Goal: Find contact information: Find contact information

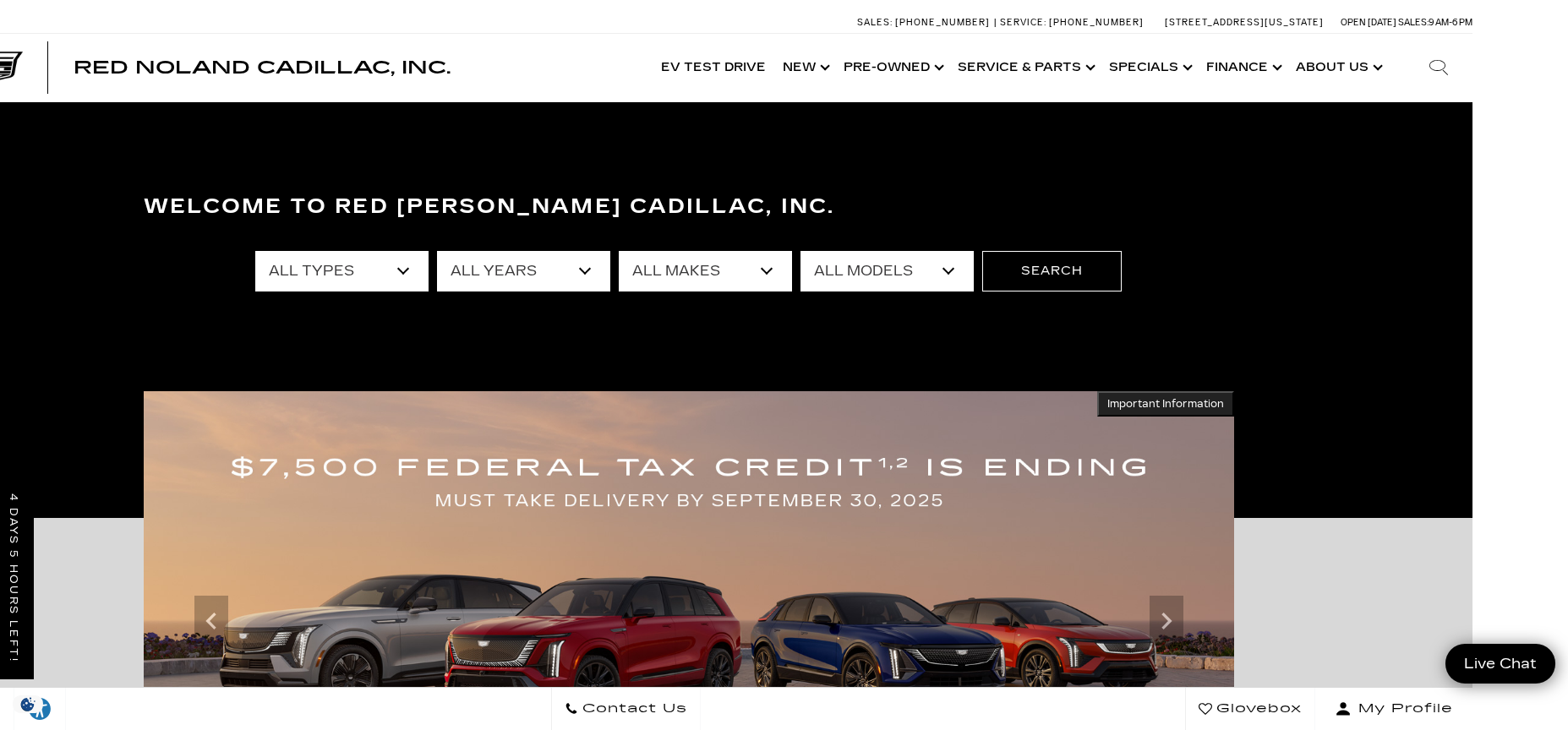
scroll to position [11, 98]
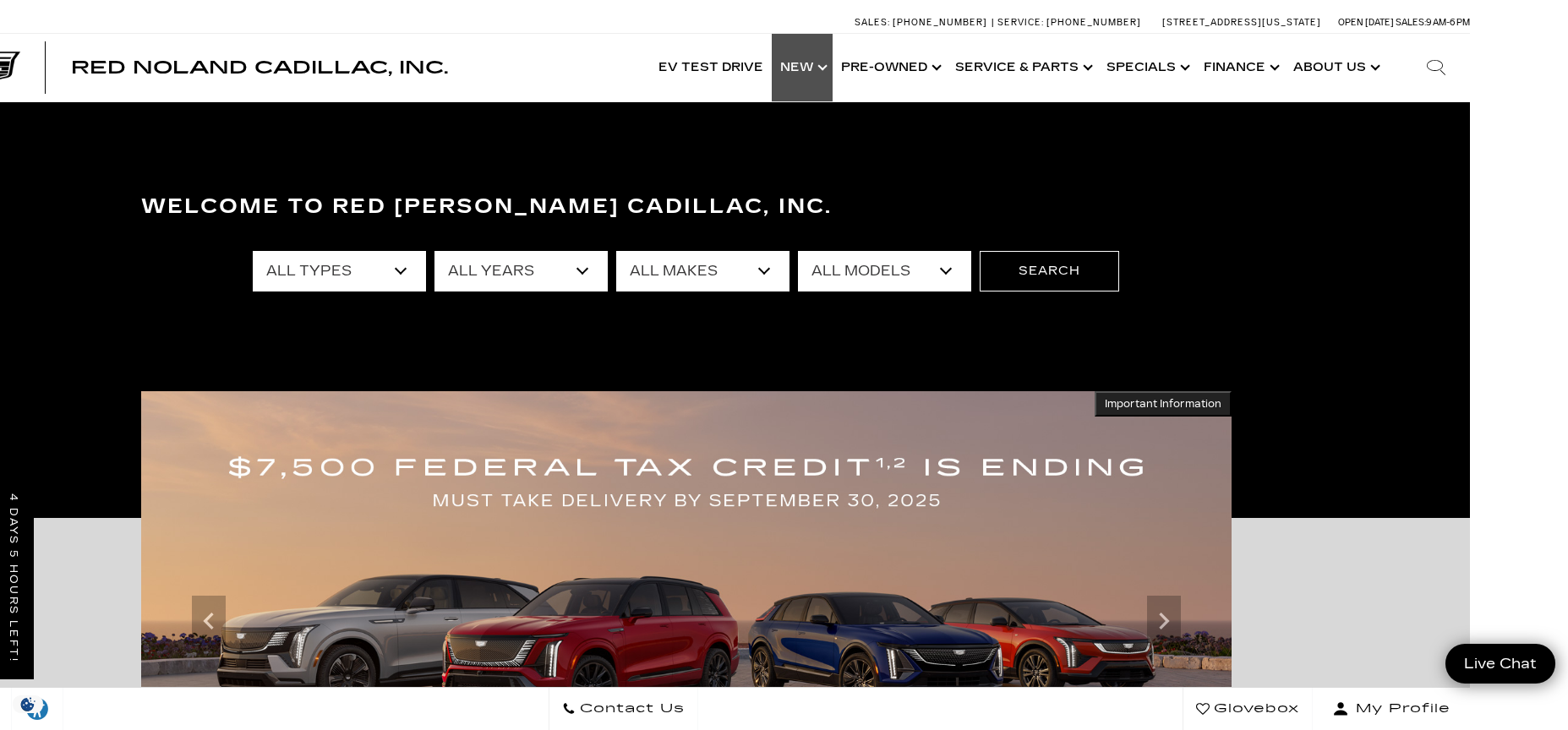
click at [815, 69] on link "Show New" at bounding box center [802, 67] width 61 height 67
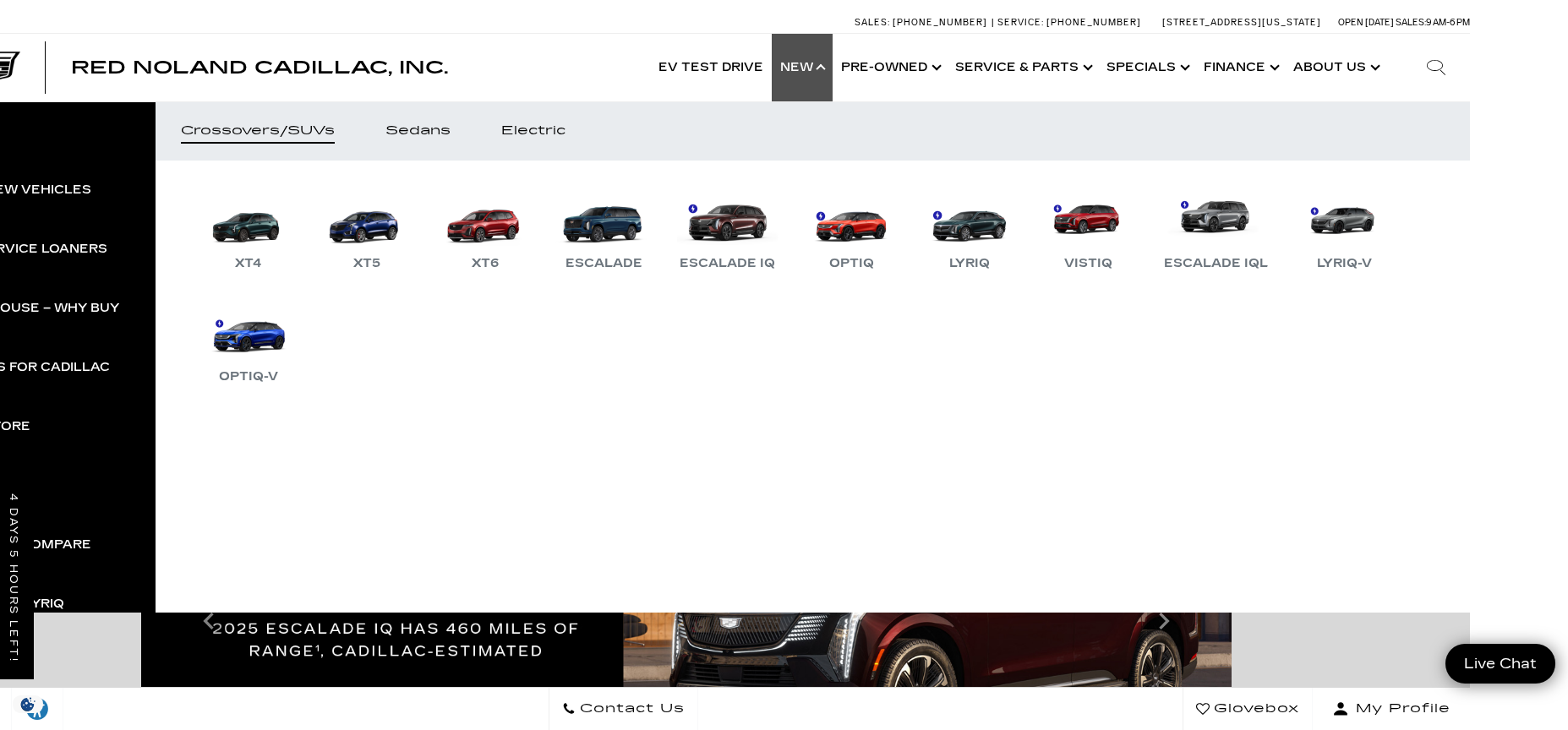
click at [815, 69] on link "Show New" at bounding box center [802, 67] width 61 height 67
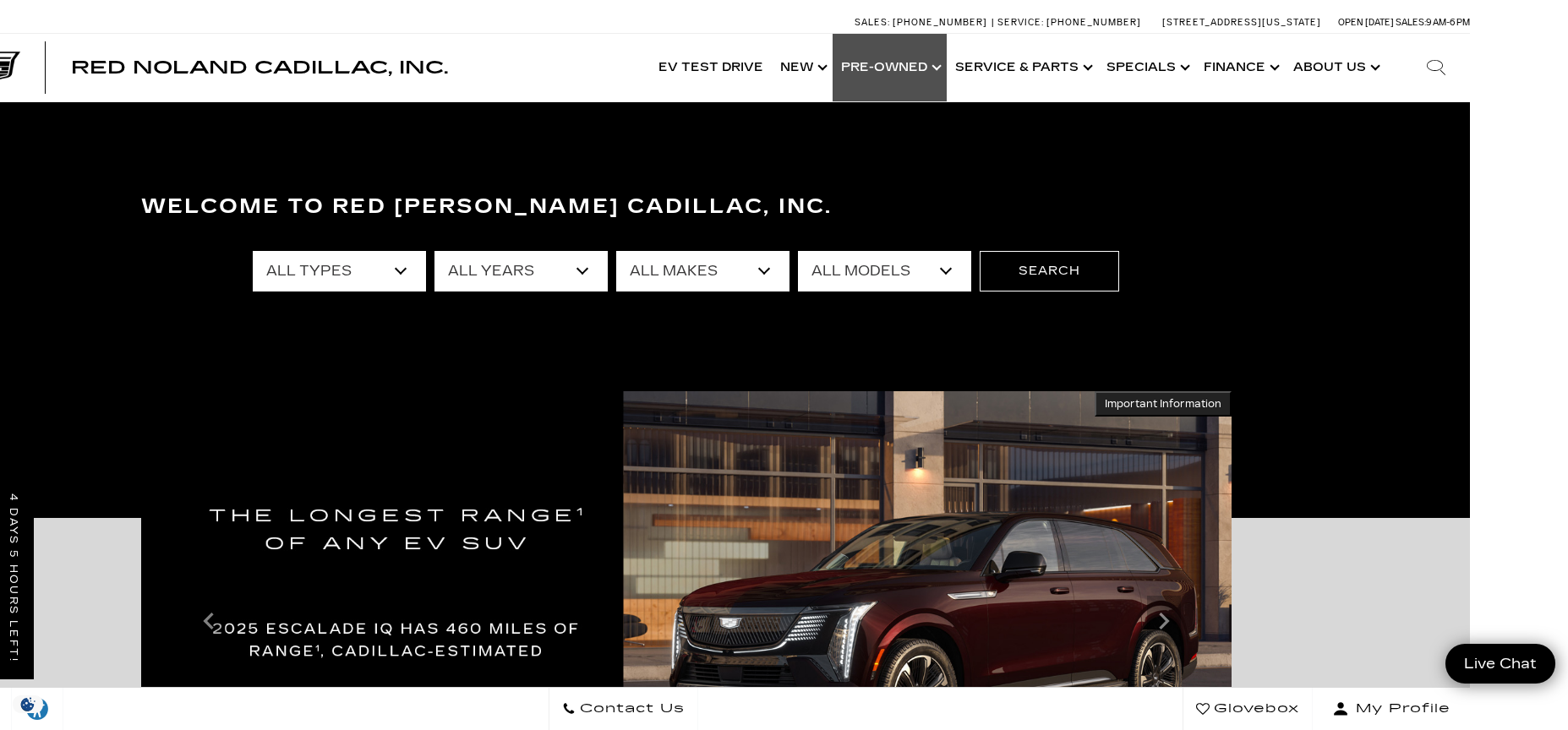
click at [890, 67] on link "Show Pre-Owned" at bounding box center [889, 67] width 114 height 67
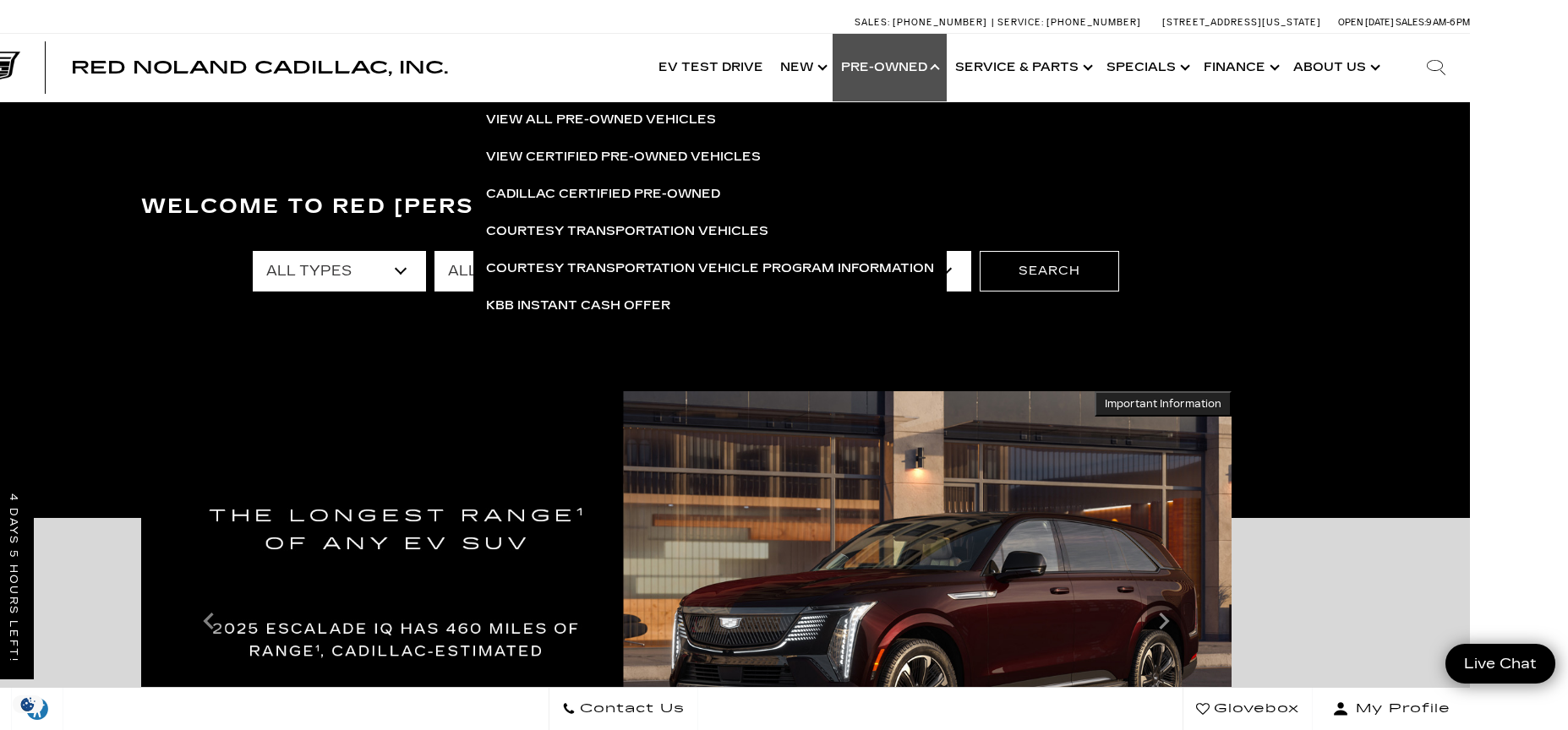
click at [897, 67] on link "Show Pre-Owned" at bounding box center [889, 67] width 114 height 67
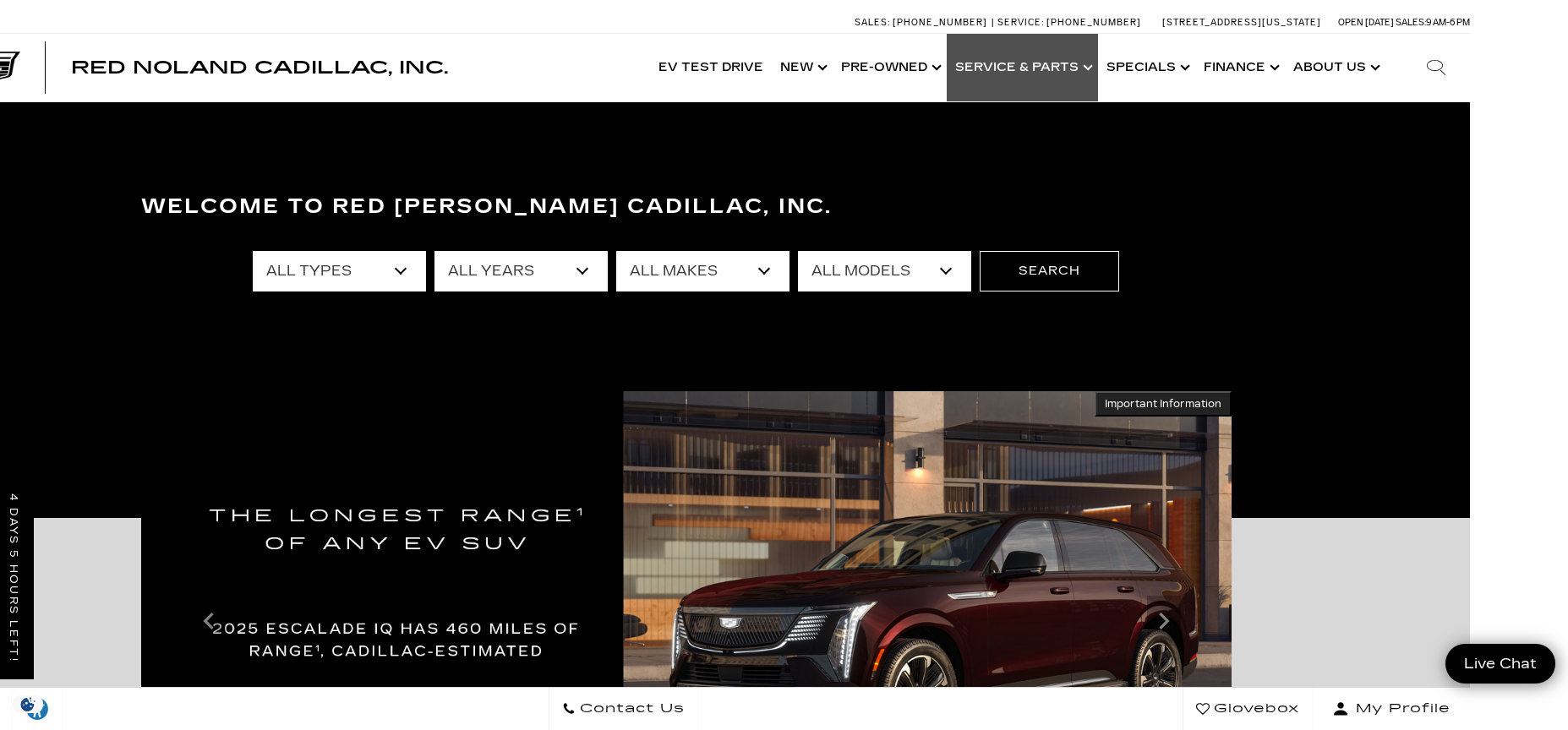
click at [1077, 68] on link "Show Service & Parts" at bounding box center [1023, 67] width 151 height 67
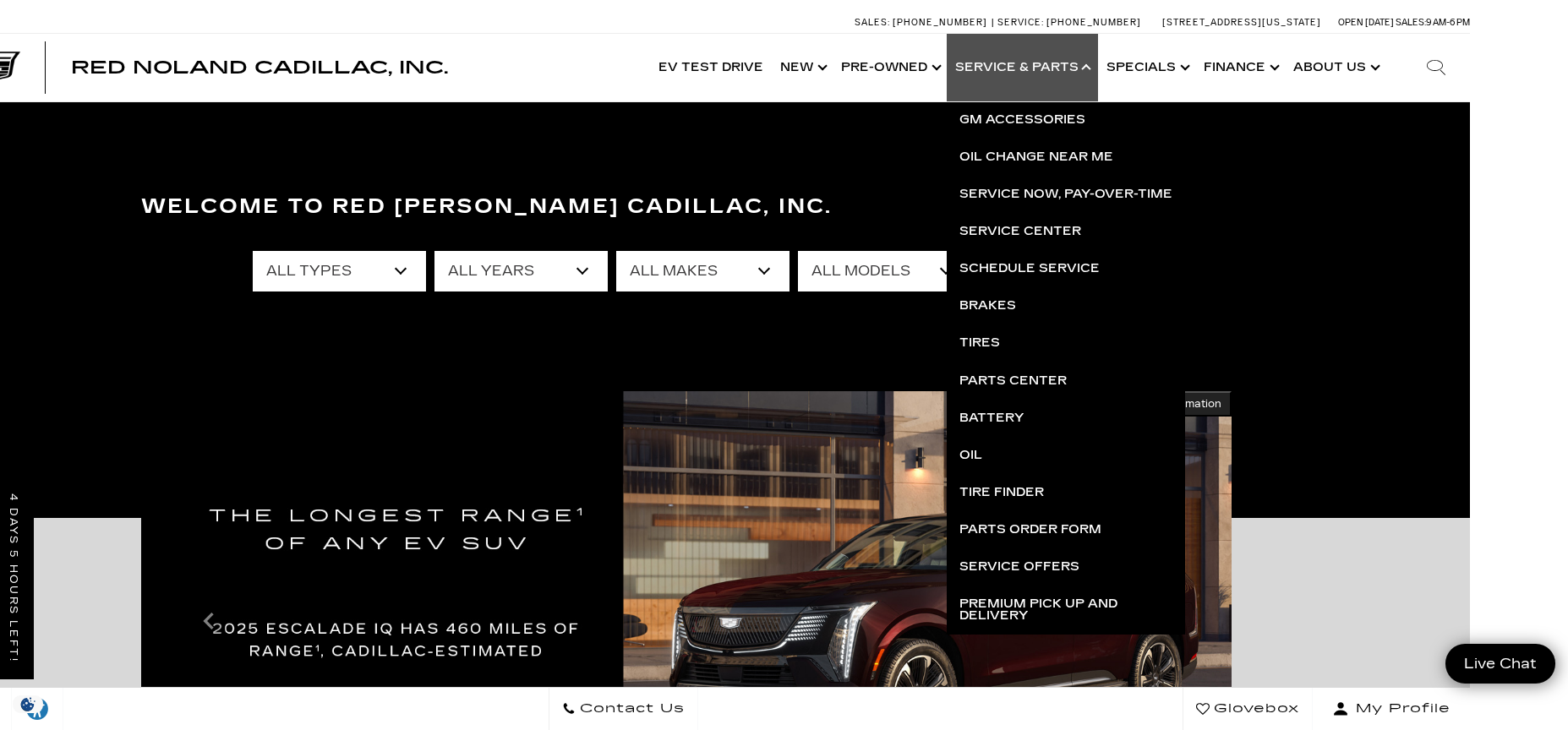
click at [1089, 71] on link "Show Service & Parts" at bounding box center [1023, 67] width 151 height 67
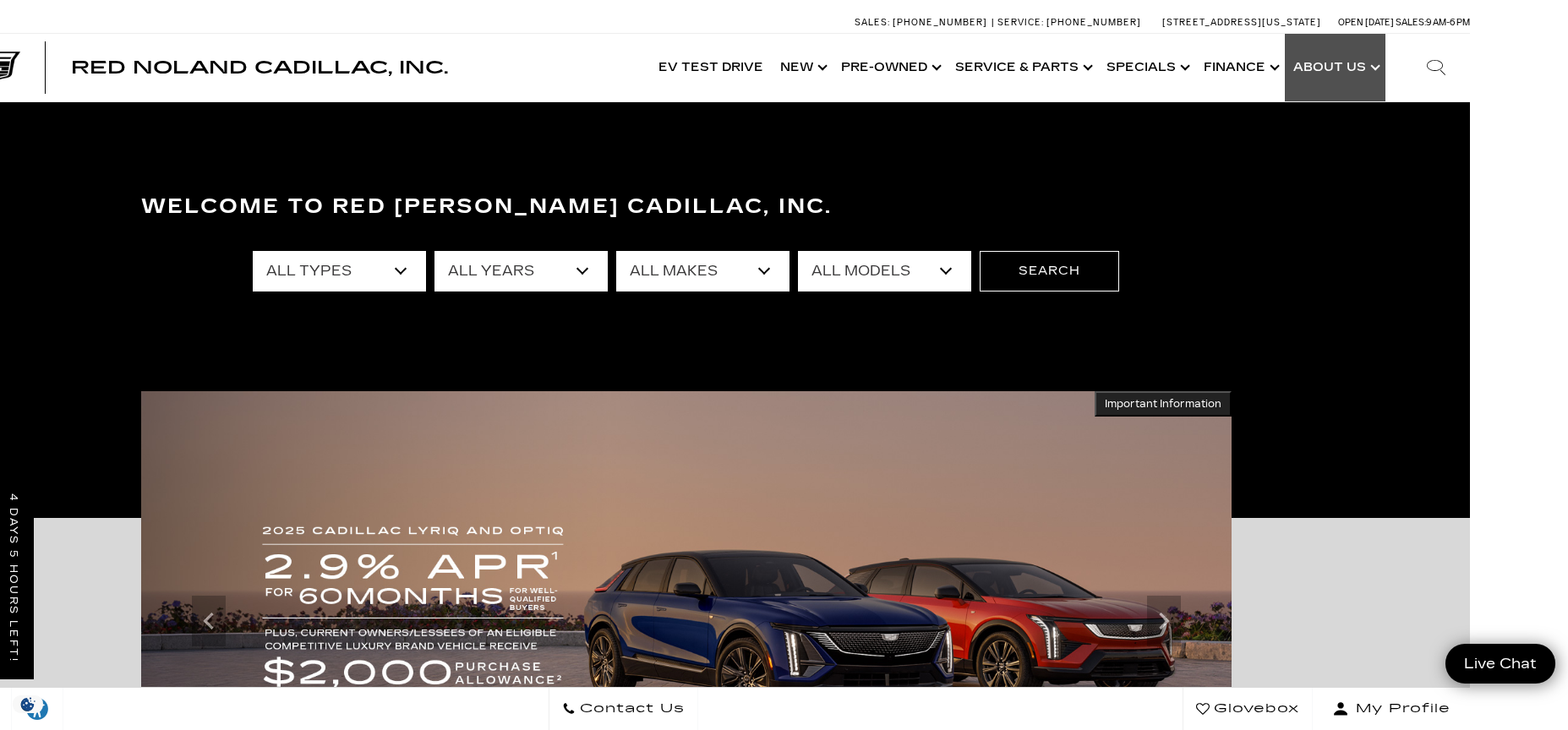
click at [1315, 70] on link "Show About Us" at bounding box center [1335, 67] width 100 height 67
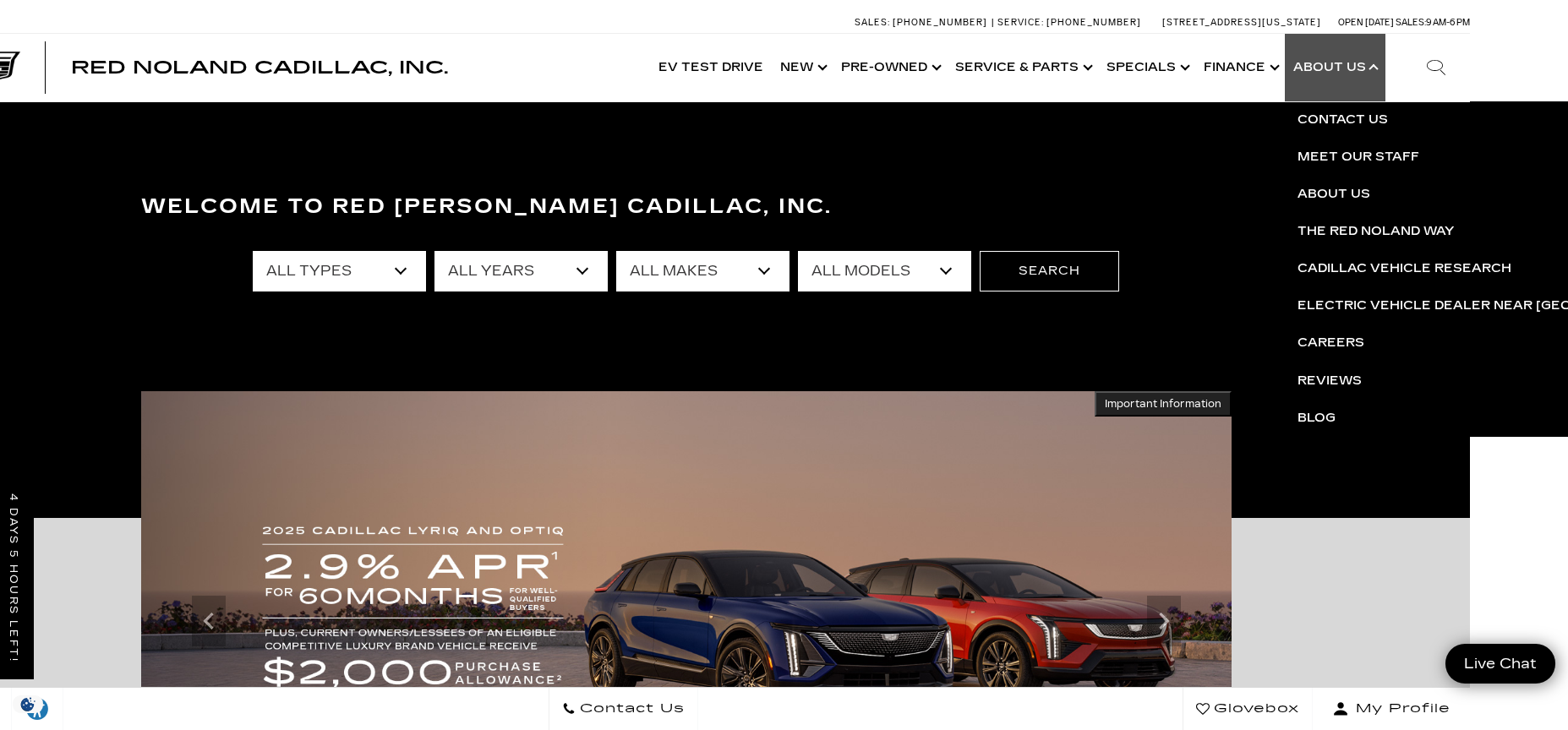
click at [1315, 70] on link "Show About Us" at bounding box center [1335, 67] width 100 height 67
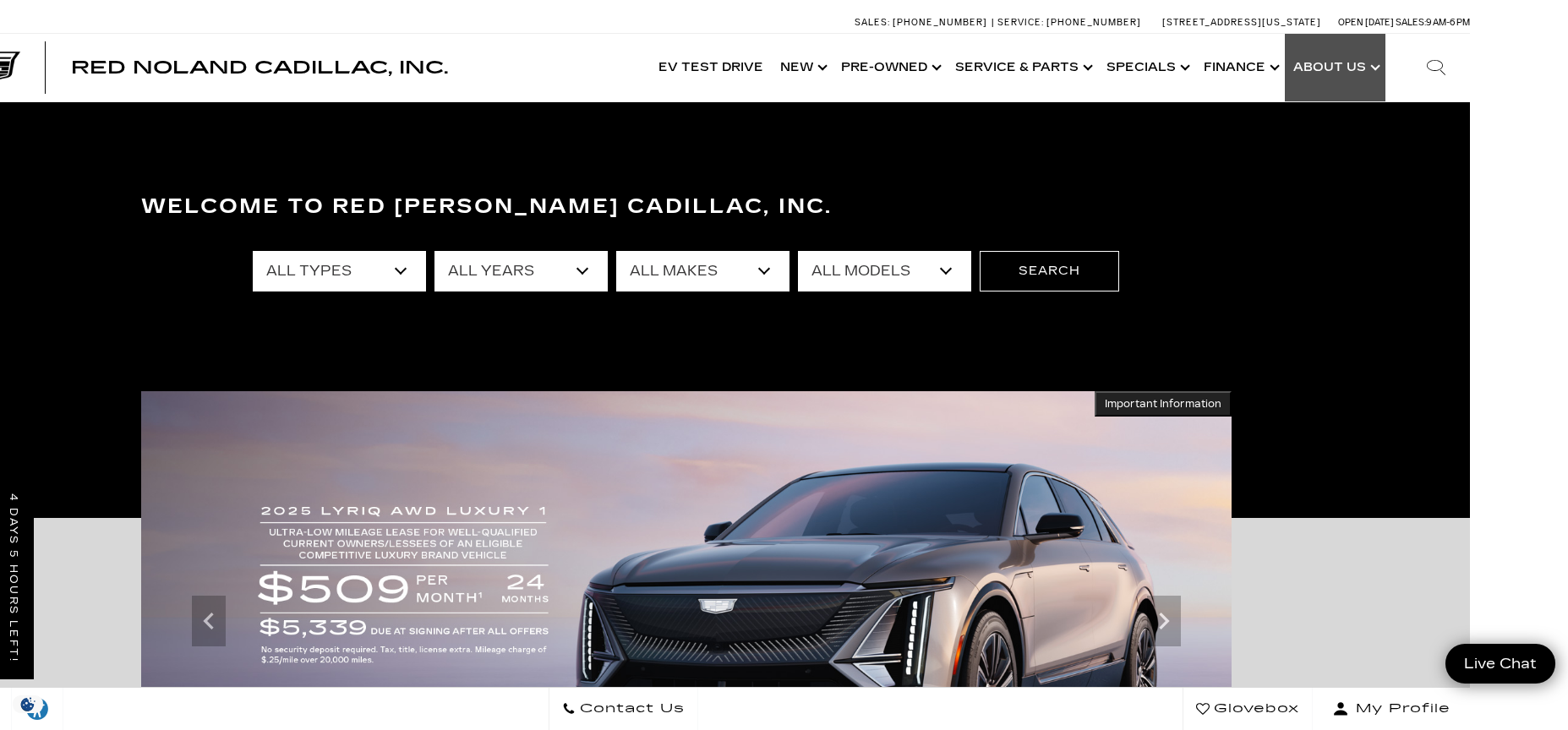
click at [1329, 69] on link "Show About Us" at bounding box center [1335, 67] width 100 height 67
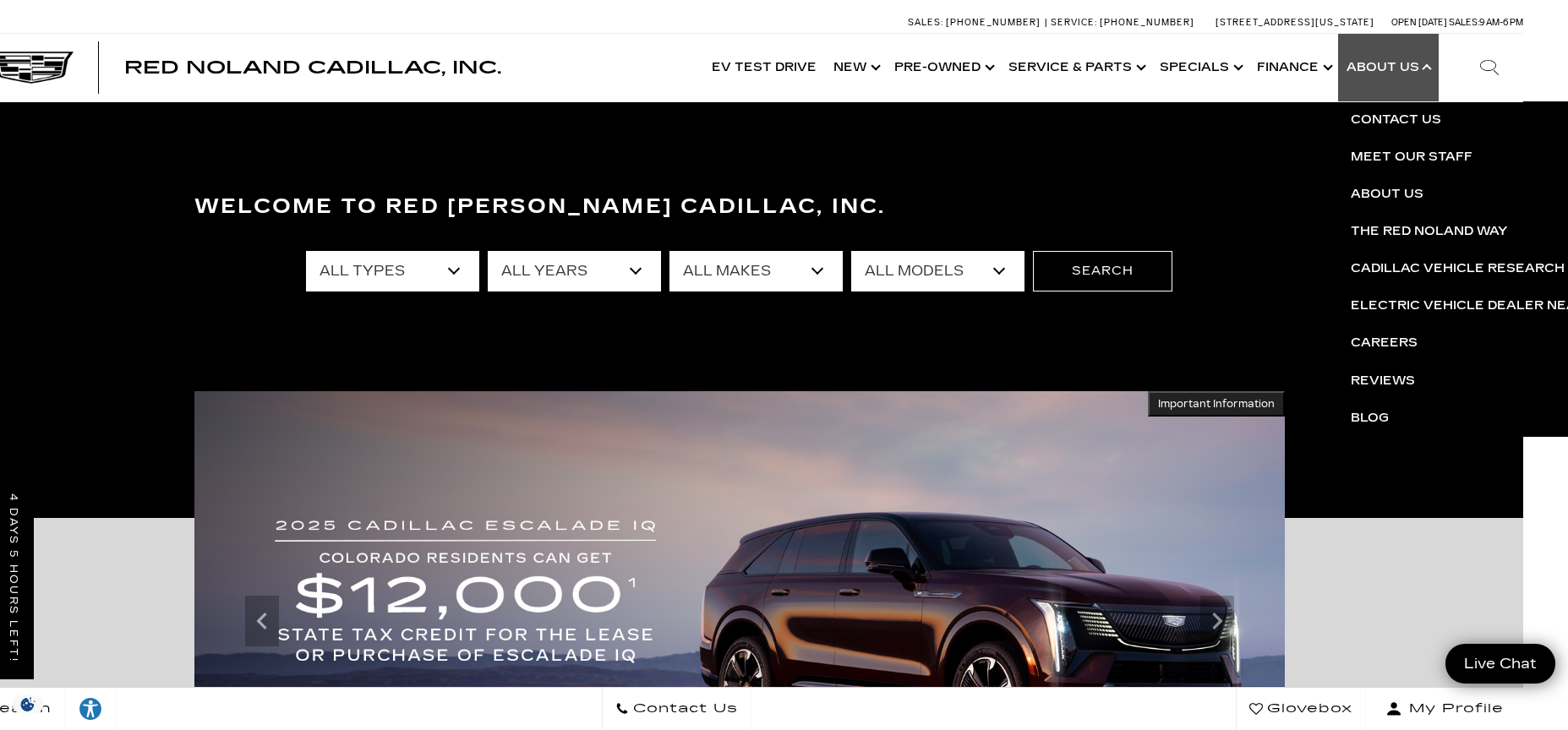
scroll to position [11, 0]
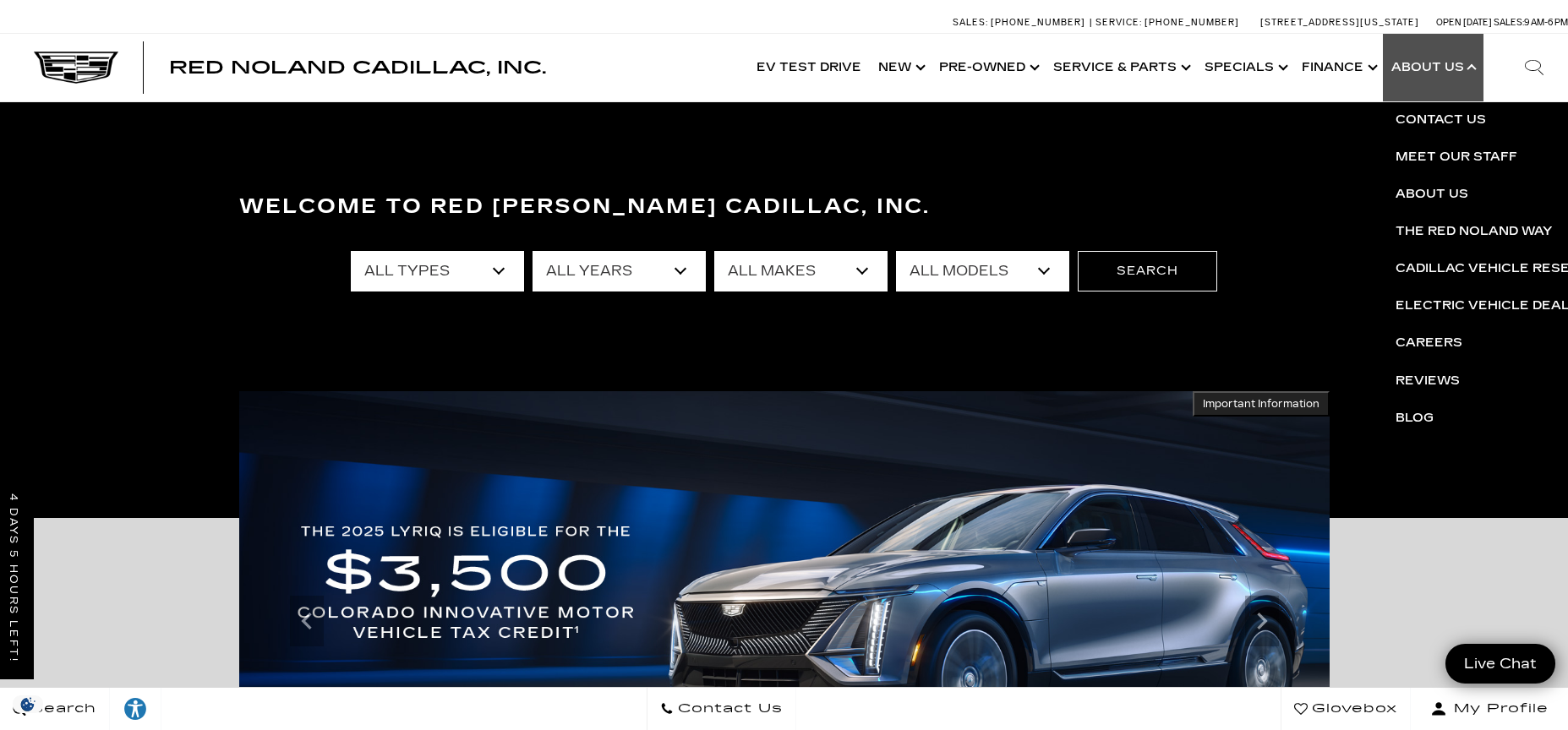
click at [669, 82] on div "Red Noland Cadillac, Inc. Accessible Menu EV Test Drive Show New Cadillac Cross…" at bounding box center [784, 67] width 1568 height 67
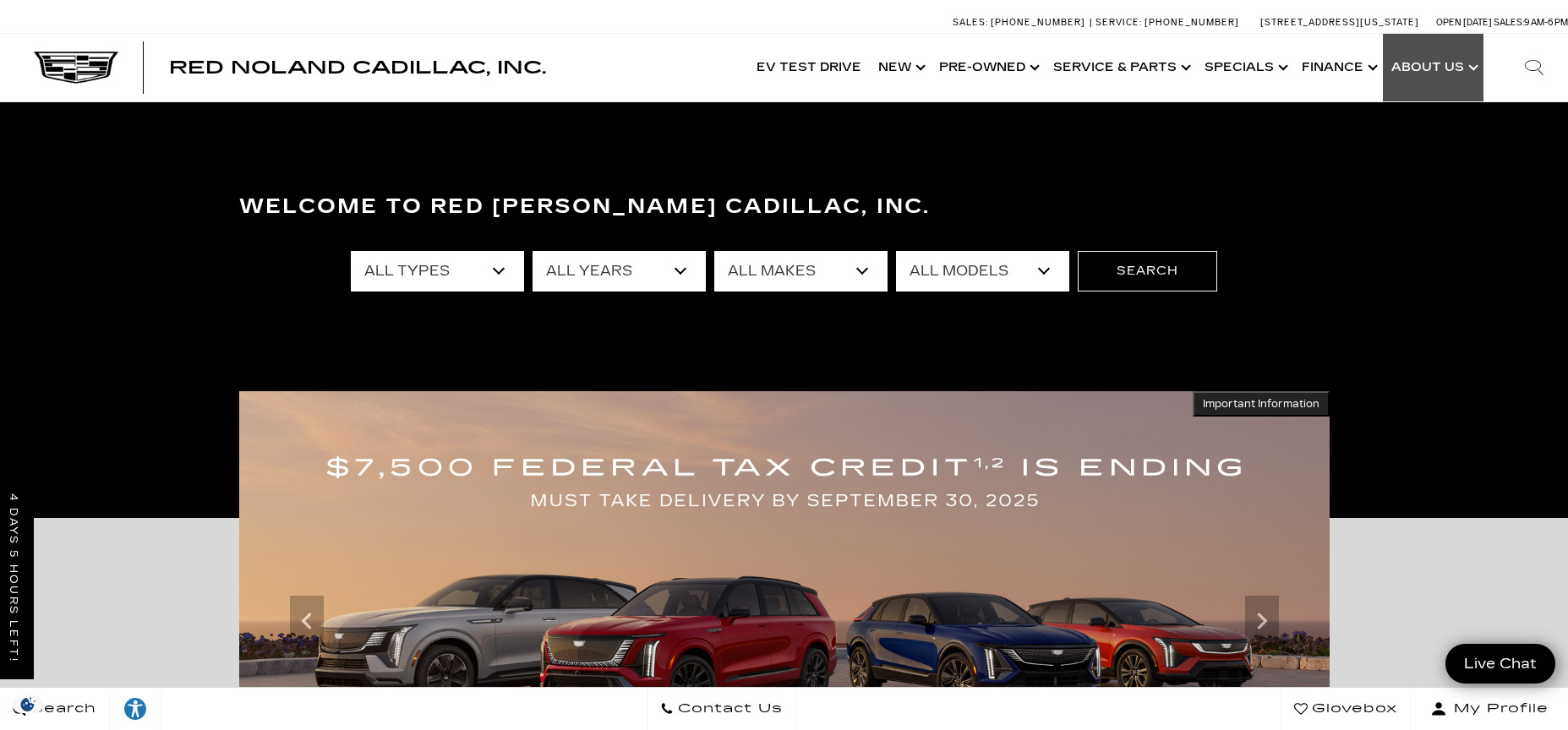
click at [1458, 67] on link "Show About Us" at bounding box center [1433, 67] width 100 height 67
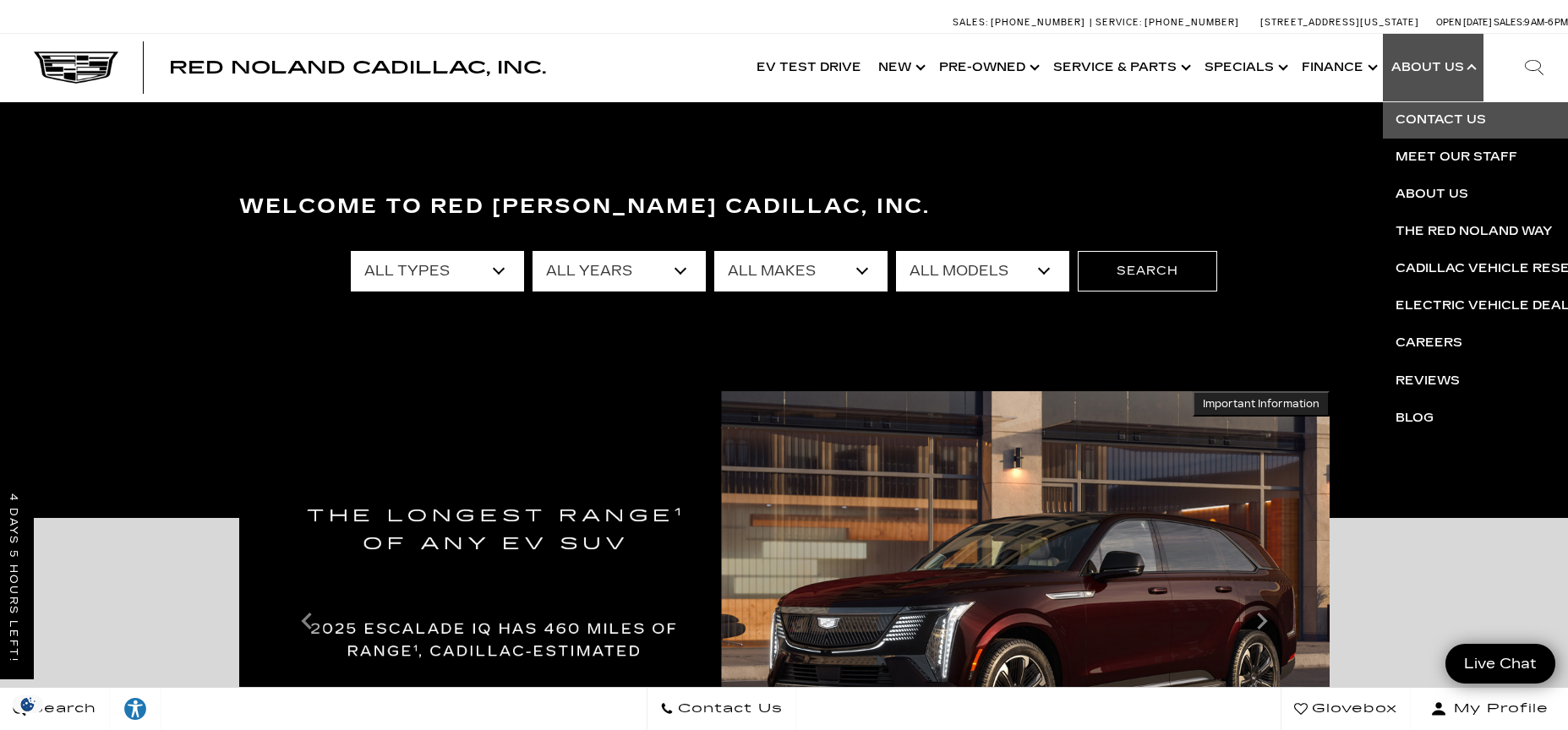
click at [1461, 119] on link "Contact Us" at bounding box center [1587, 119] width 409 height 37
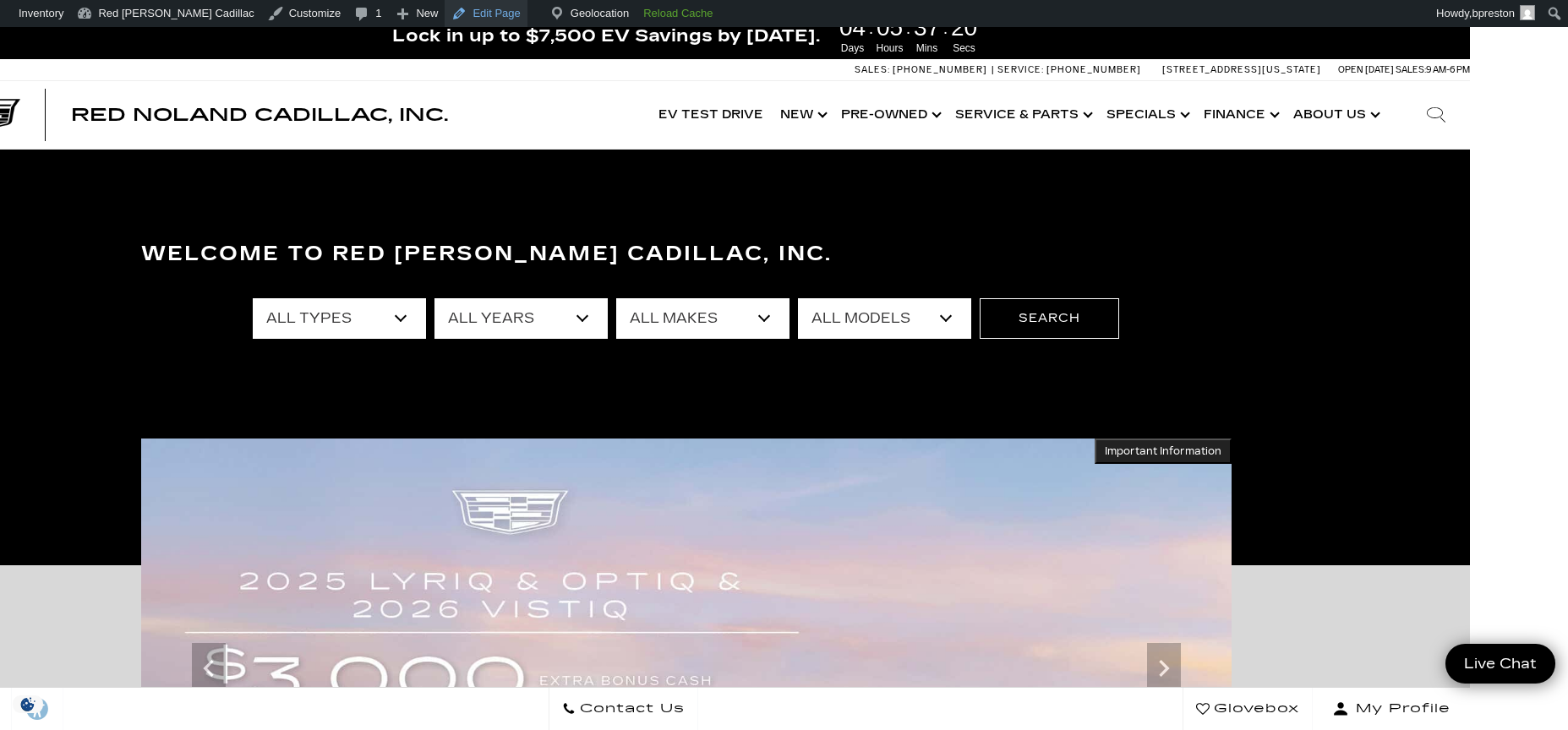
click at [452, 16] on link "Edit Page" at bounding box center [485, 13] width 82 height 27
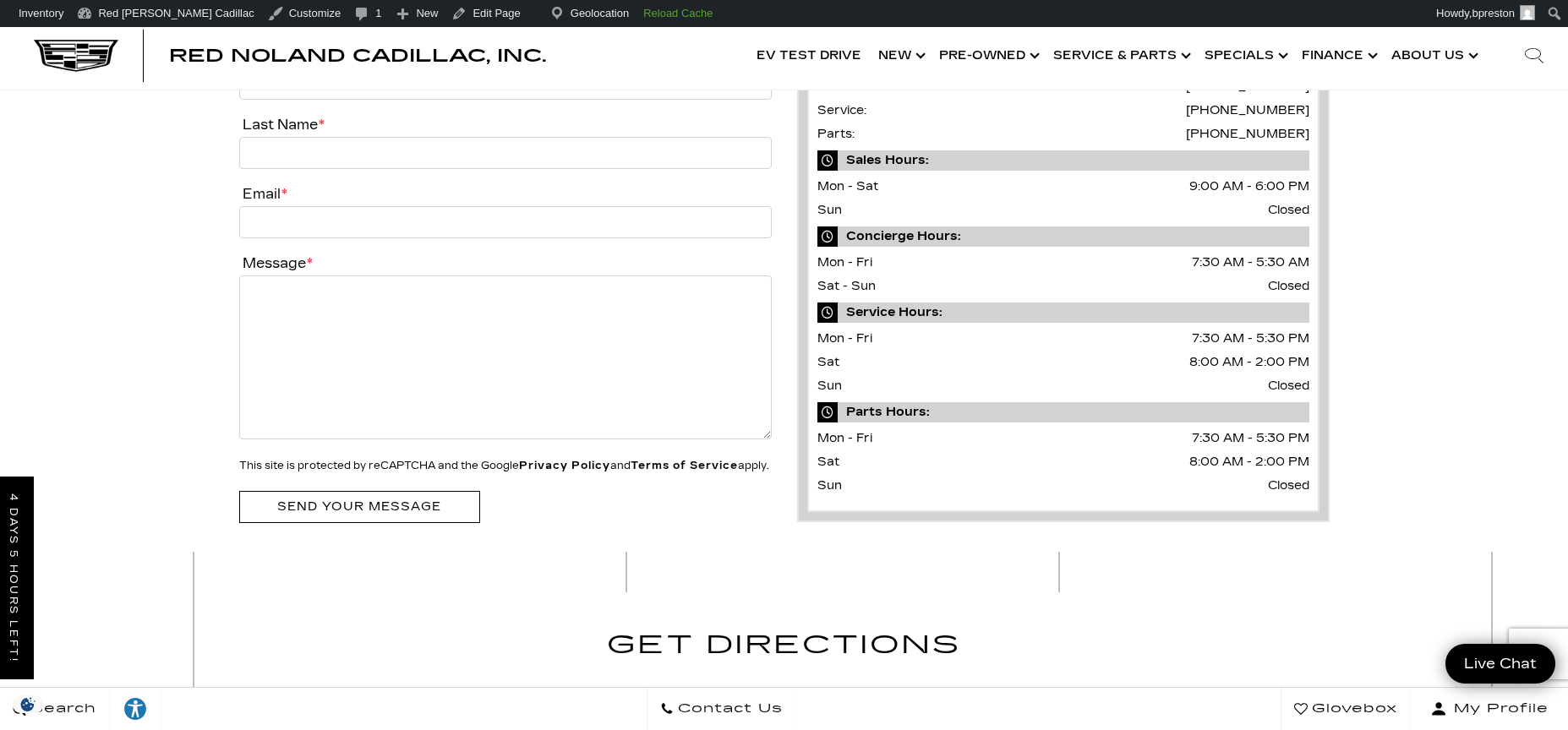
scroll to position [30, 0]
